Goal: Transaction & Acquisition: Obtain resource

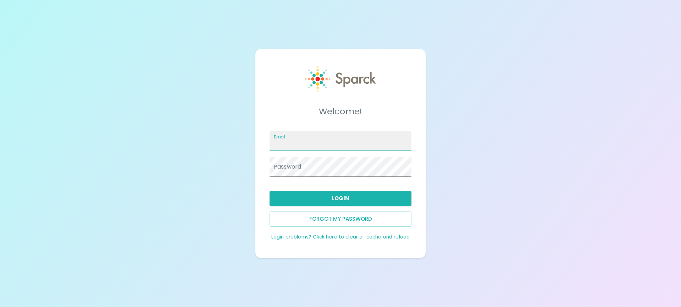
click at [283, 138] on div "Email" at bounding box center [341, 141] width 142 height 20
click at [313, 141] on input "Email" at bounding box center [341, 141] width 142 height 20
click at [294, 141] on input "Email" at bounding box center [341, 141] width 142 height 20
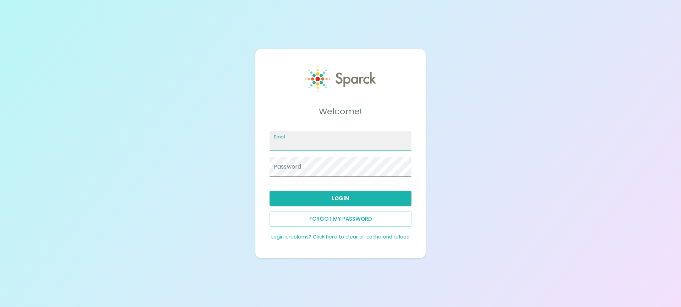
click at [283, 144] on input "Email" at bounding box center [341, 141] width 142 height 20
type input "[EMAIL_ADDRESS][DOMAIN_NAME]"
click at [320, 203] on button "Login" at bounding box center [341, 198] width 142 height 15
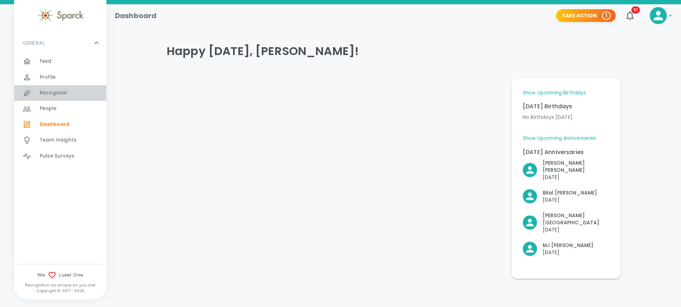
click at [50, 91] on span "Recognize!" at bounding box center [54, 92] width 28 height 7
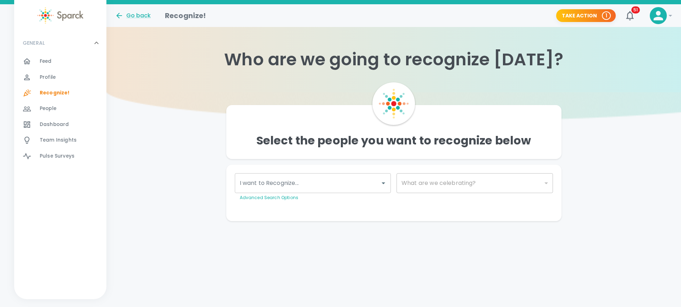
click at [660, 15] on icon at bounding box center [659, 16] width 10 height 10
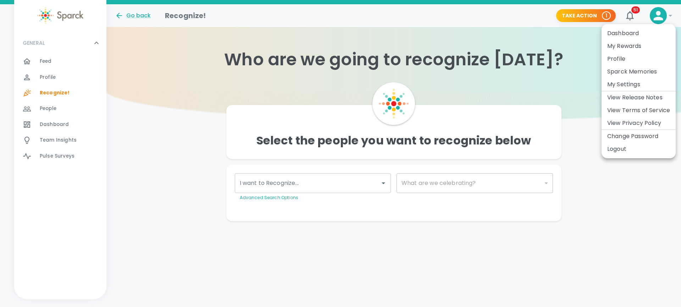
click at [626, 45] on li "My Rewards" at bounding box center [639, 46] width 74 height 13
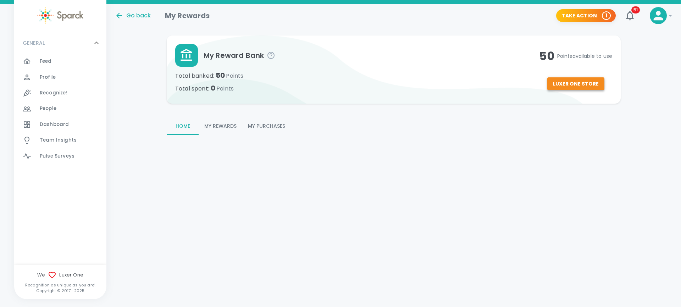
click at [577, 83] on button "Luxer One Store" at bounding box center [576, 83] width 57 height 13
